Goal: Navigation & Orientation: Understand site structure

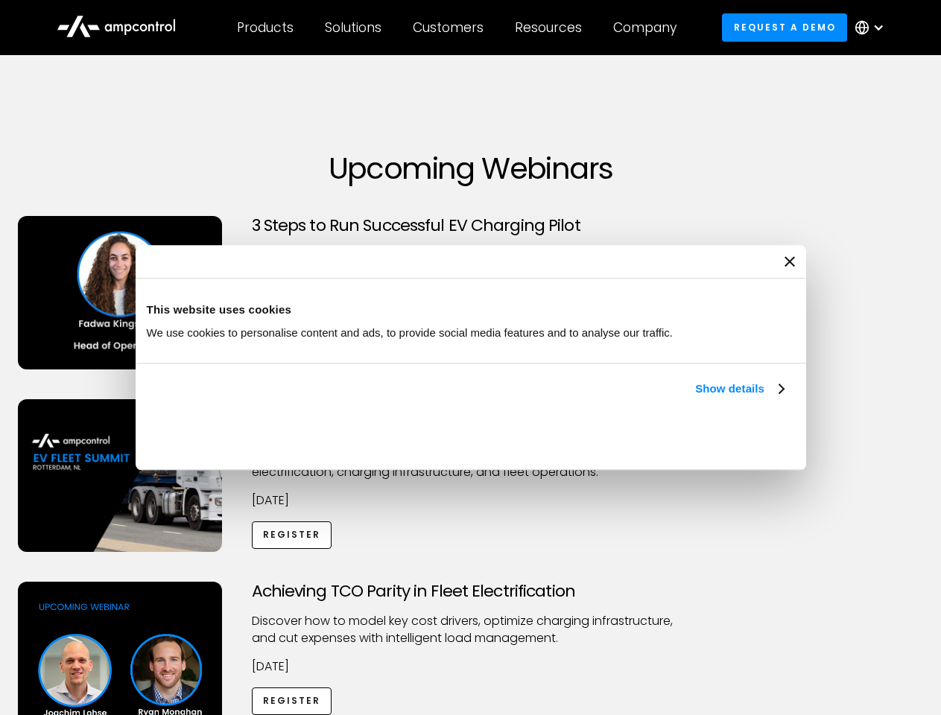
click at [695, 398] on link "Show details" at bounding box center [739, 389] width 88 height 18
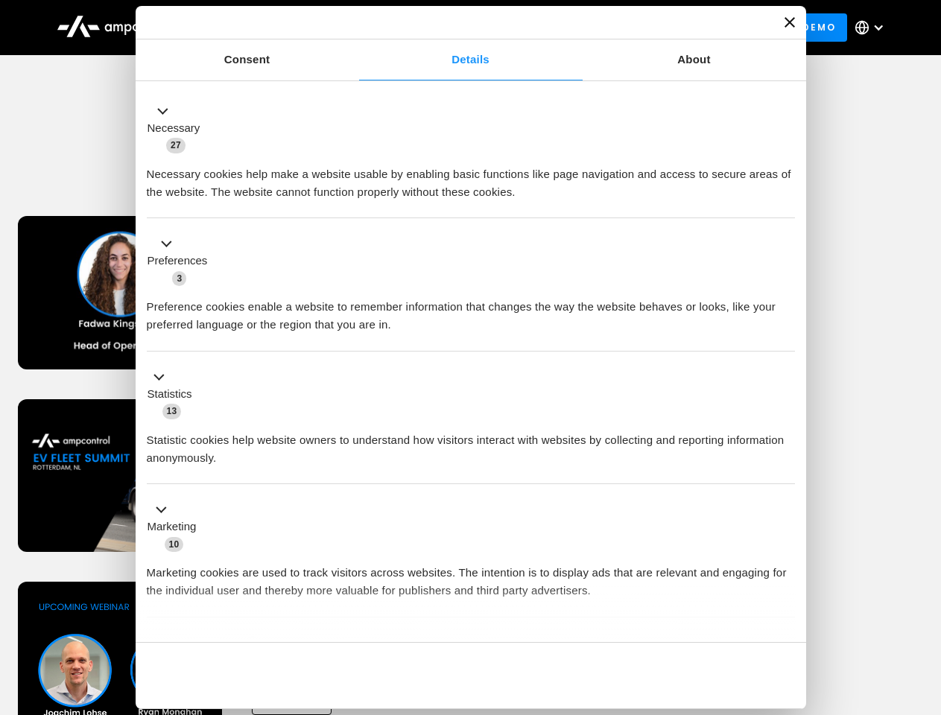
click at [785, 485] on li "Statistics 13 Statistic cookies help website owners to understand how visitors …" at bounding box center [471, 418] width 648 height 133
click at [924, 600] on div "Achieving TCO Parity in Fleet Electrification Discover how to model key cost dr…" at bounding box center [471, 699] width 936 height 234
click at [458, 28] on div "Customers" at bounding box center [448, 27] width 71 height 16
click at [264, 28] on div "Products" at bounding box center [265, 27] width 57 height 16
click at [354, 28] on div "Solutions" at bounding box center [353, 27] width 57 height 16
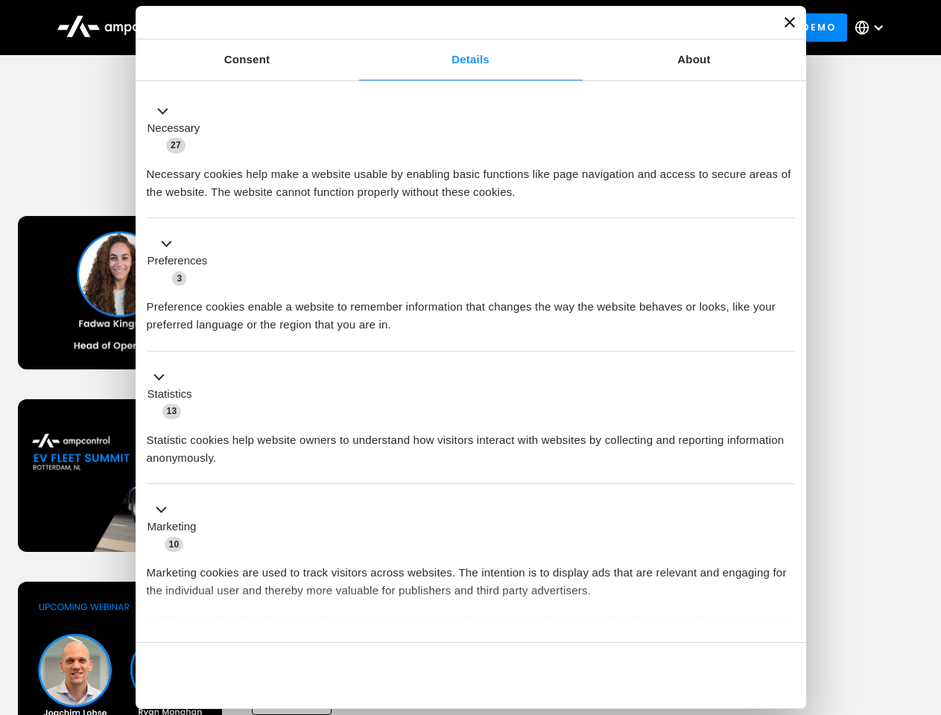
click at [451, 28] on div "Customers" at bounding box center [448, 27] width 71 height 16
click at [551, 28] on div "Resources" at bounding box center [548, 27] width 67 height 16
click at [650, 28] on div "Company" at bounding box center [644, 27] width 63 height 16
click at [873, 28] on div at bounding box center [878, 28] width 12 height 12
